Goal: Information Seeking & Learning: Learn about a topic

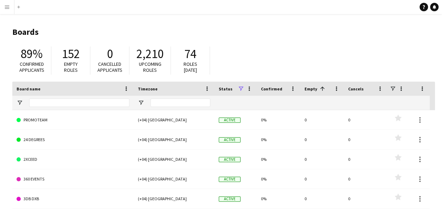
click at [7, 8] on app-icon "Menu" at bounding box center [7, 7] width 6 height 6
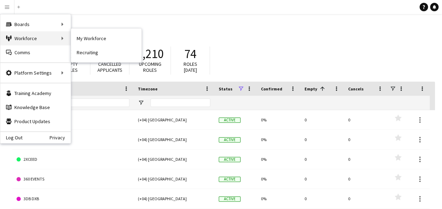
click at [35, 39] on div "Workforce Workforce" at bounding box center [35, 38] width 70 height 14
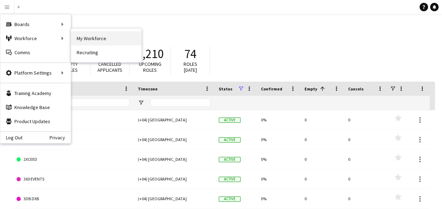
click at [105, 40] on link "My Workforce" at bounding box center [106, 38] width 70 height 14
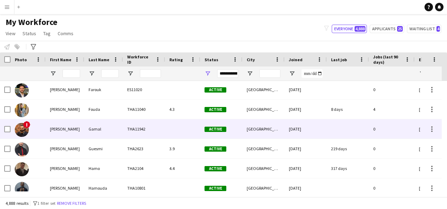
click at [24, 124] on span "!" at bounding box center [26, 124] width 7 height 7
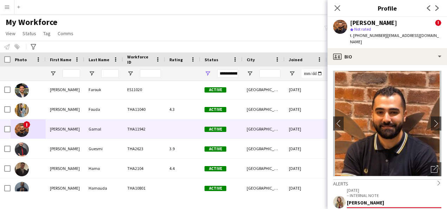
click at [435, 24] on span "!" at bounding box center [438, 23] width 6 height 6
click at [435, 23] on span "!" at bounding box center [438, 23] width 6 height 6
click at [342, 6] on app-icon "Close pop-in" at bounding box center [337, 8] width 10 height 10
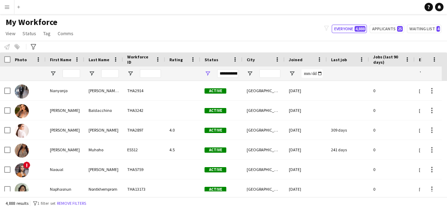
click at [109, 158] on div "Muhoho" at bounding box center [103, 149] width 39 height 19
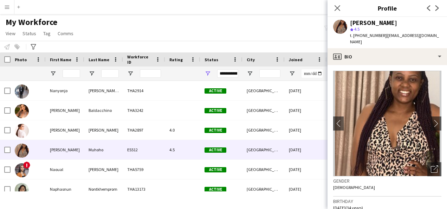
click at [399, 129] on img at bounding box center [387, 123] width 108 height 105
click at [432, 119] on app-icon "chevron-right" at bounding box center [436, 122] width 11 height 7
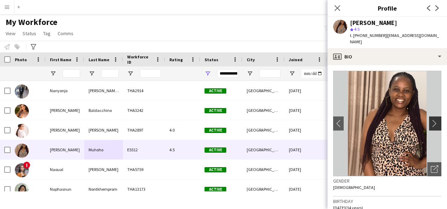
click at [433, 119] on app-icon "chevron-right" at bounding box center [436, 122] width 11 height 7
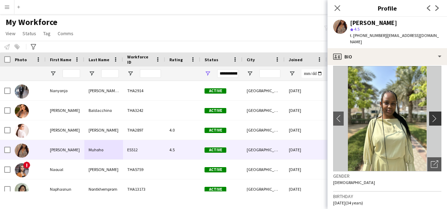
click at [429, 117] on button "chevron-right" at bounding box center [436, 118] width 14 height 14
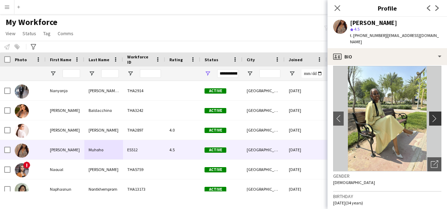
click at [431, 115] on app-icon "chevron-right" at bounding box center [436, 118] width 11 height 7
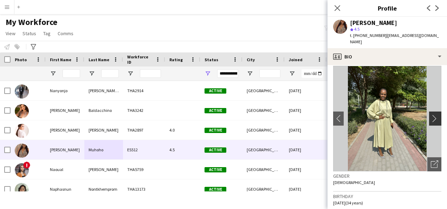
click at [431, 115] on app-icon "chevron-right" at bounding box center [436, 118] width 11 height 7
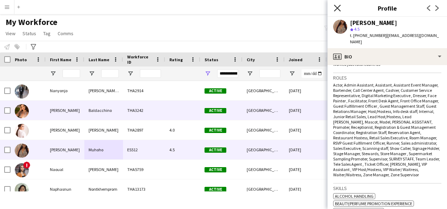
click at [338, 7] on icon at bounding box center [337, 8] width 7 height 7
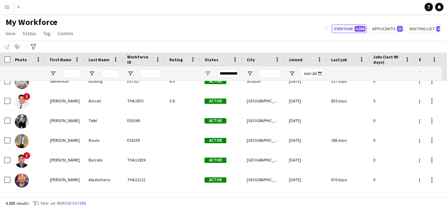
click at [68, 140] on div "[PERSON_NAME]" at bounding box center [65, 139] width 39 height 19
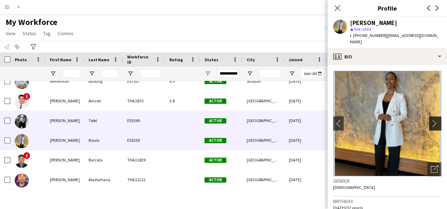
click at [431, 119] on app-icon "chevron-right" at bounding box center [436, 122] width 11 height 7
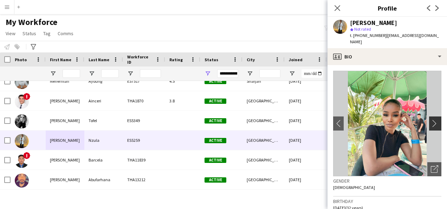
click at [431, 119] on app-icon "chevron-right" at bounding box center [436, 122] width 11 height 7
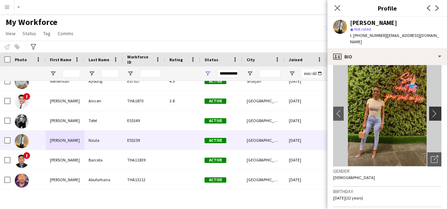
click at [433, 110] on app-icon "chevron-right" at bounding box center [436, 113] width 11 height 7
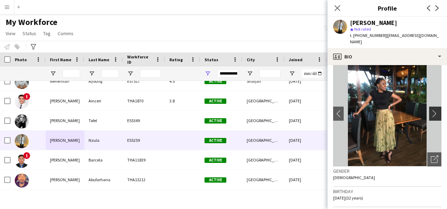
click at [433, 110] on app-icon "chevron-right" at bounding box center [436, 113] width 11 height 7
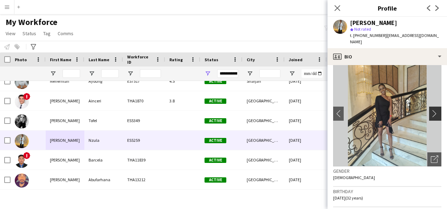
click at [434, 110] on app-icon "chevron-right" at bounding box center [436, 113] width 11 height 7
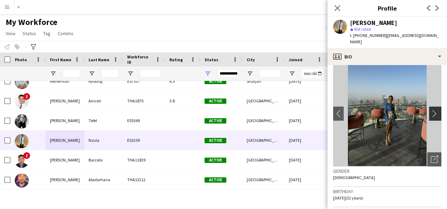
click at [434, 110] on app-icon "chevron-right" at bounding box center [436, 113] width 11 height 7
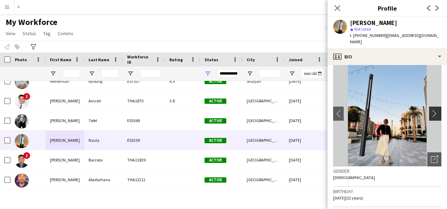
click at [434, 110] on app-icon "chevron-right" at bounding box center [436, 113] width 11 height 7
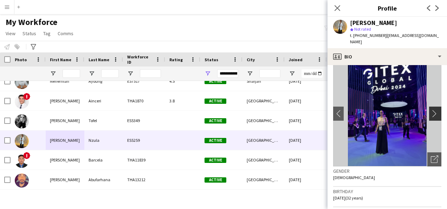
click at [434, 110] on app-icon "chevron-right" at bounding box center [436, 113] width 11 height 7
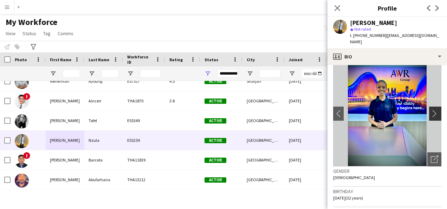
click at [434, 110] on app-icon "chevron-right" at bounding box center [436, 113] width 11 height 7
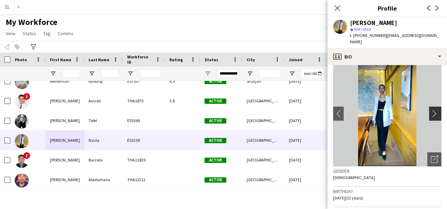
click at [432, 110] on app-icon "chevron-right" at bounding box center [436, 113] width 11 height 7
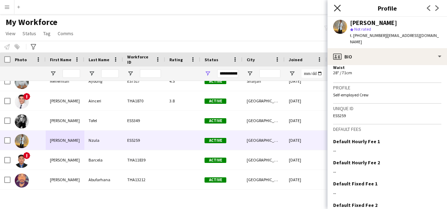
click at [340, 6] on icon "Close pop-in" at bounding box center [337, 8] width 7 height 7
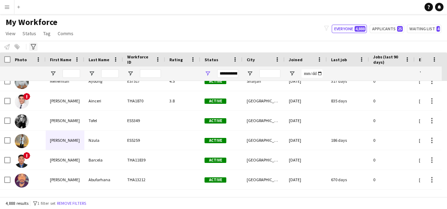
click at [33, 46] on icon "Advanced filters" at bounding box center [34, 47] width 6 height 6
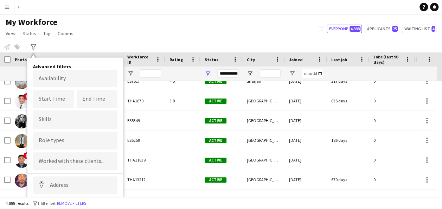
click at [130, 38] on div "My Workforce View Views Default view New view Update view Delete view Edit name…" at bounding box center [221, 29] width 442 height 24
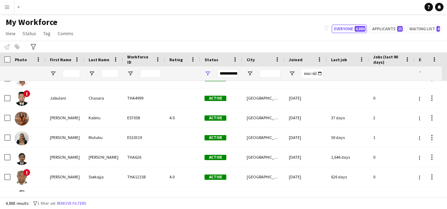
click at [69, 118] on div "[PERSON_NAME]" at bounding box center [65, 117] width 39 height 19
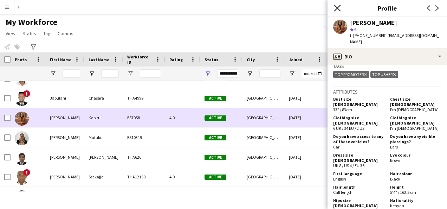
click at [337, 8] on icon at bounding box center [337, 8] width 7 height 7
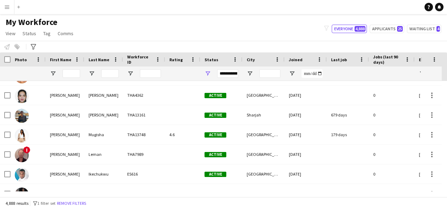
click at [62, 133] on div "[PERSON_NAME]" at bounding box center [65, 134] width 39 height 19
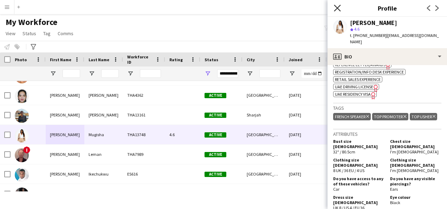
click at [337, 8] on icon at bounding box center [337, 8] width 7 height 7
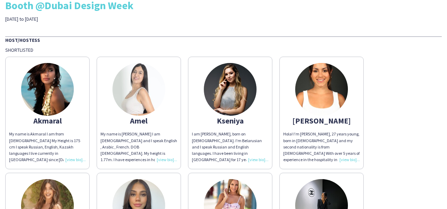
scroll to position [21, 0]
click at [375, 129] on div "Akmaral My name is Akmaral I am from Kazakhstan My Height is 175 cm I speak Rus…" at bounding box center [223, 169] width 437 height 232
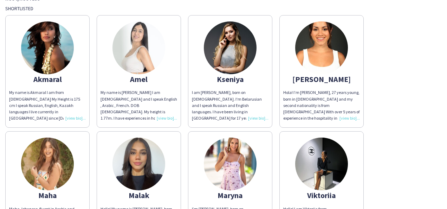
scroll to position [0, 0]
